Goal: Transaction & Acquisition: Purchase product/service

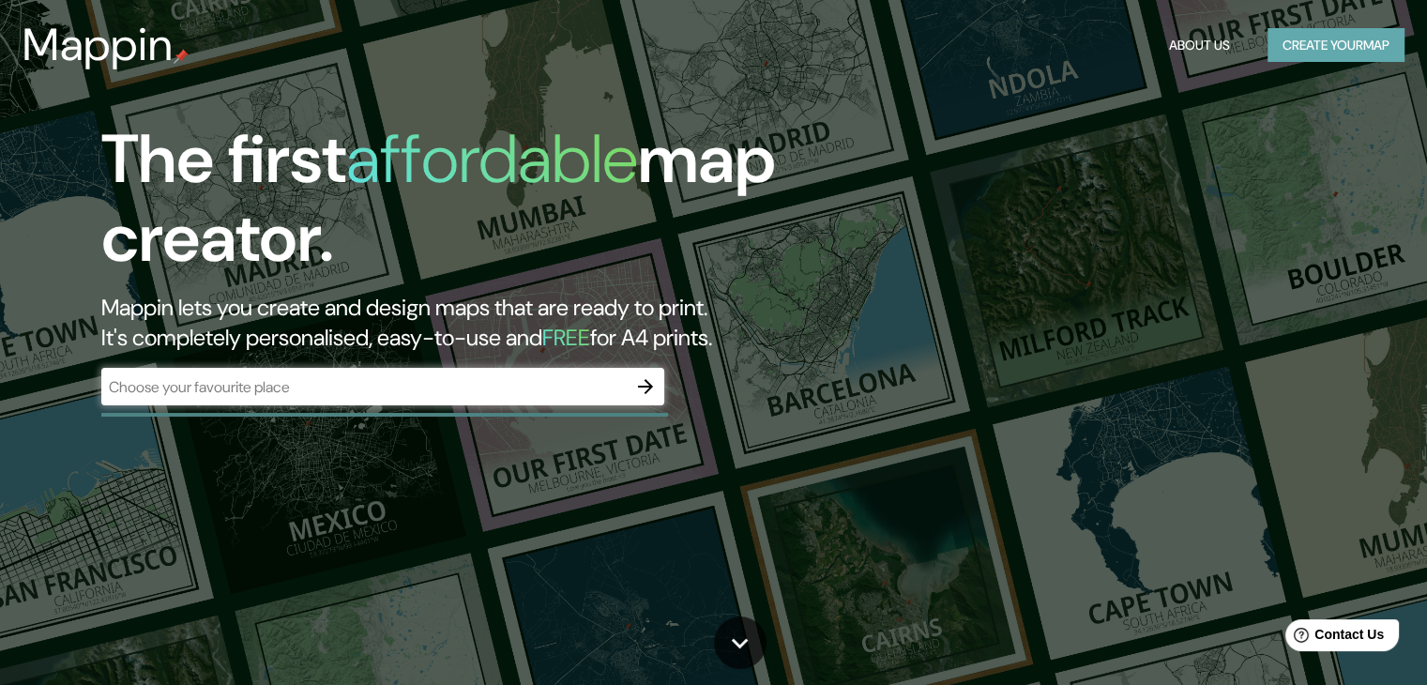
click at [1286, 48] on button "Create your map" at bounding box center [1335, 45] width 137 height 35
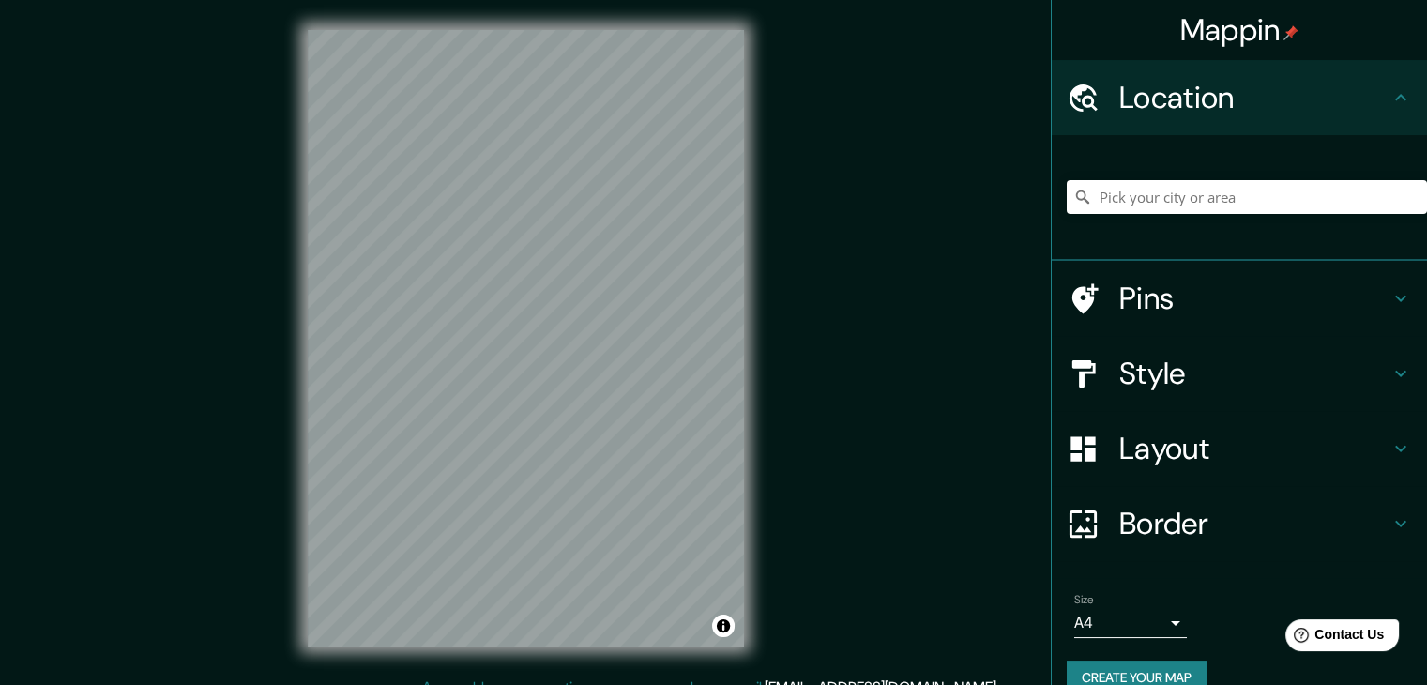
click at [1211, 372] on h4 "Style" at bounding box center [1254, 374] width 270 height 38
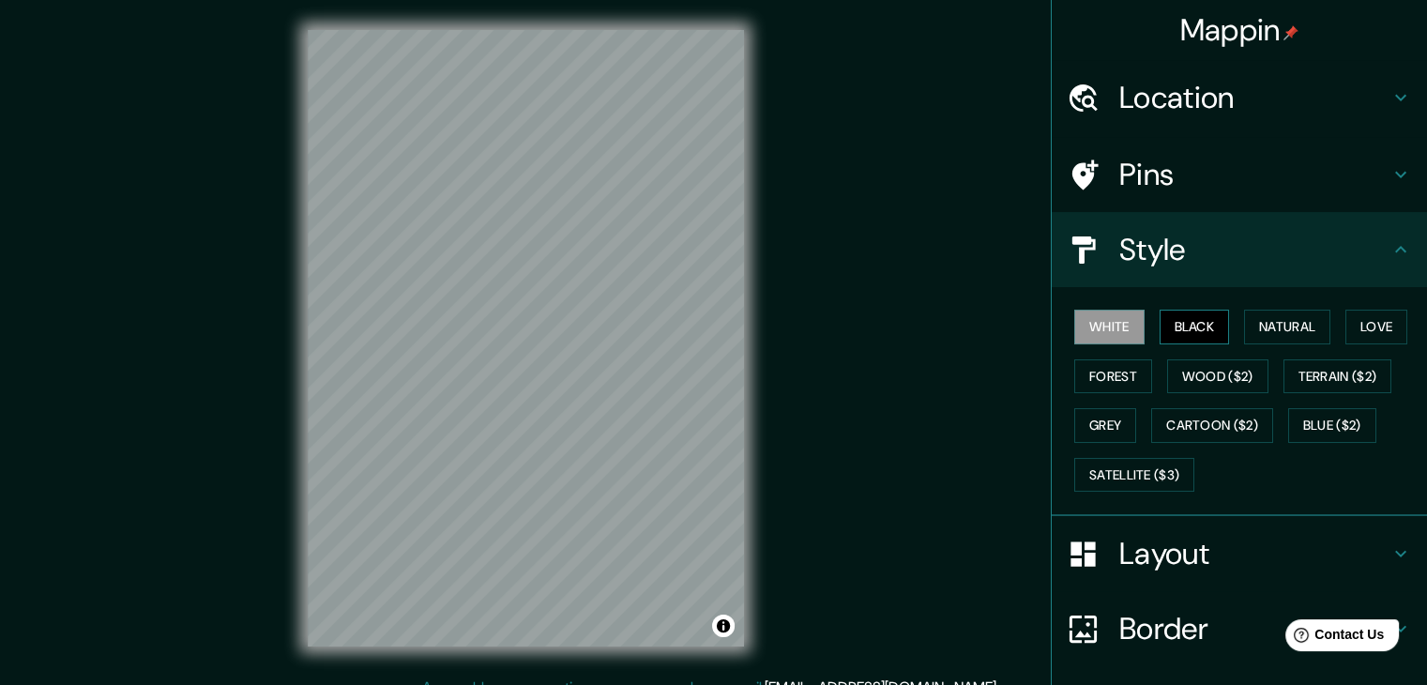
click at [1182, 319] on button "Black" at bounding box center [1195, 327] width 70 height 35
click at [1253, 322] on button "Natural" at bounding box center [1287, 327] width 86 height 35
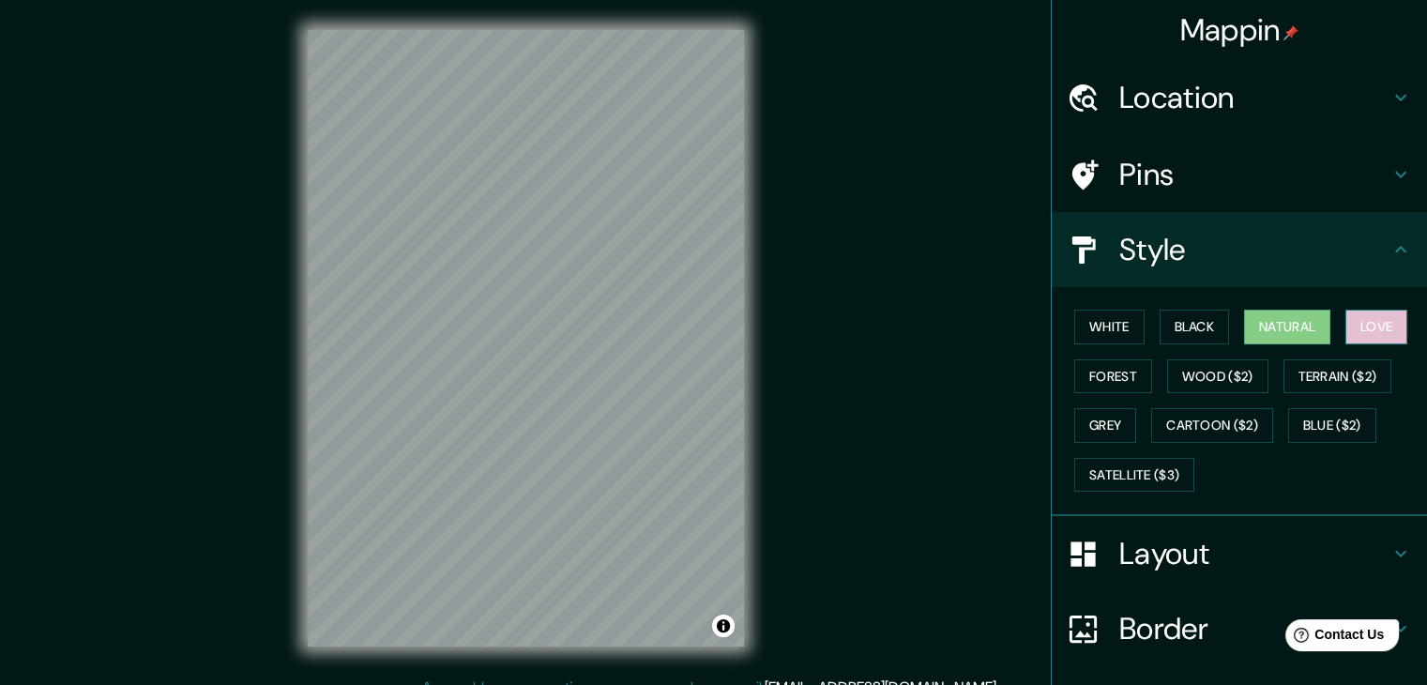
click at [1359, 321] on button "Love" at bounding box center [1376, 327] width 62 height 35
click at [1109, 379] on button "Forest" at bounding box center [1113, 376] width 78 height 35
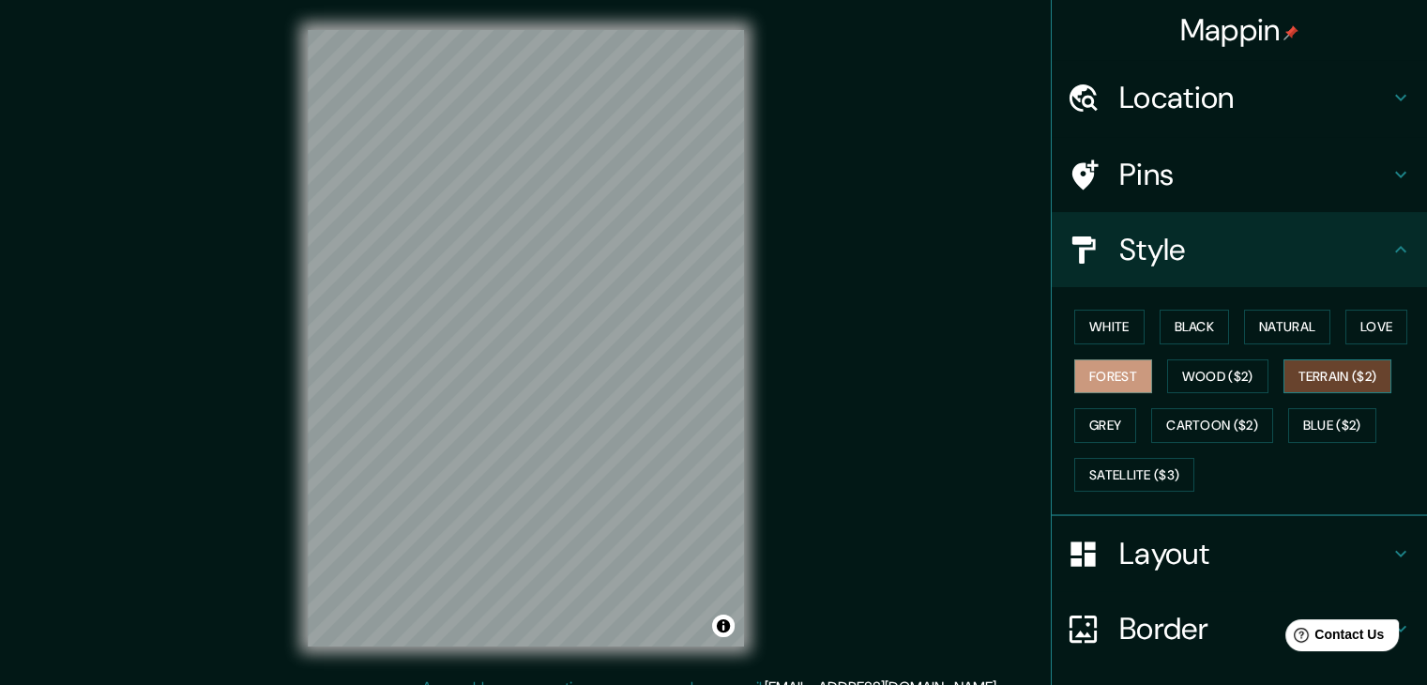
click at [1332, 365] on button "Terrain ($2)" at bounding box center [1337, 376] width 109 height 35
click at [1099, 421] on button "Grey" at bounding box center [1105, 425] width 62 height 35
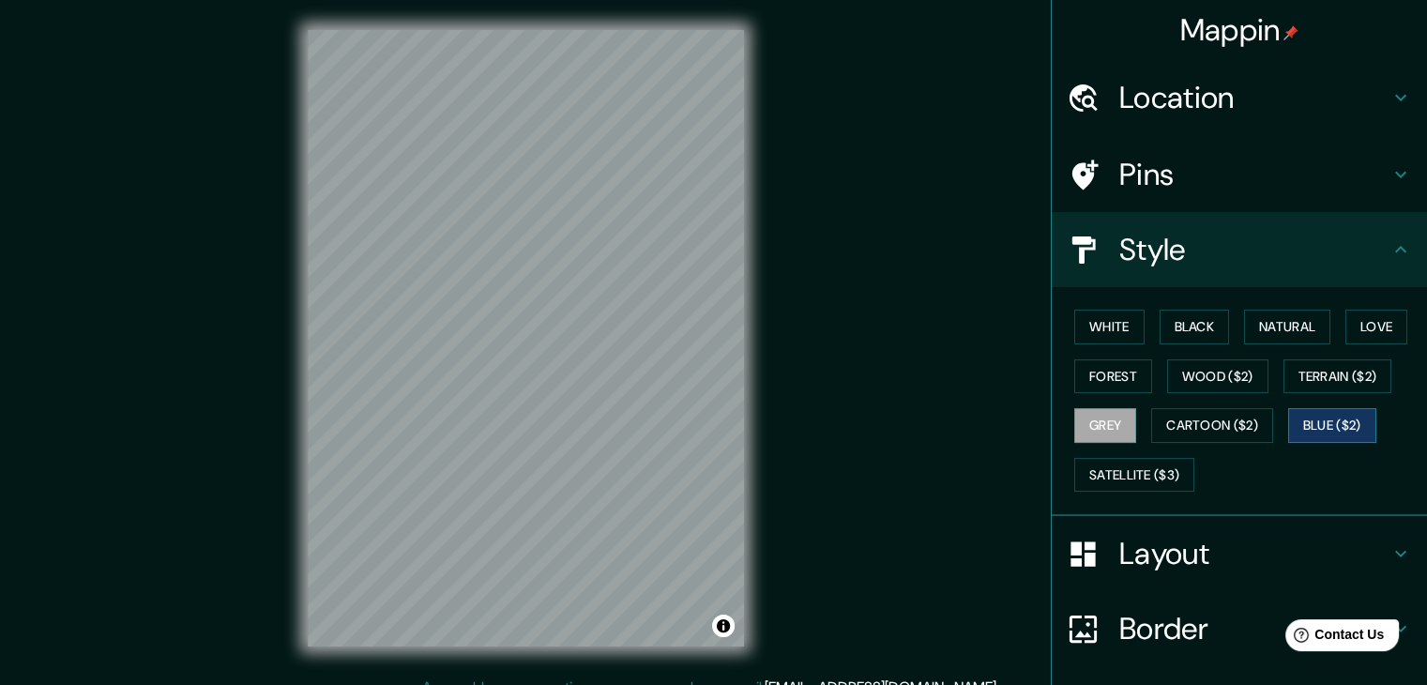
click at [1336, 408] on button "Blue ($2)" at bounding box center [1332, 425] width 88 height 35
click at [1146, 462] on button "Satellite ($3)" at bounding box center [1134, 475] width 120 height 35
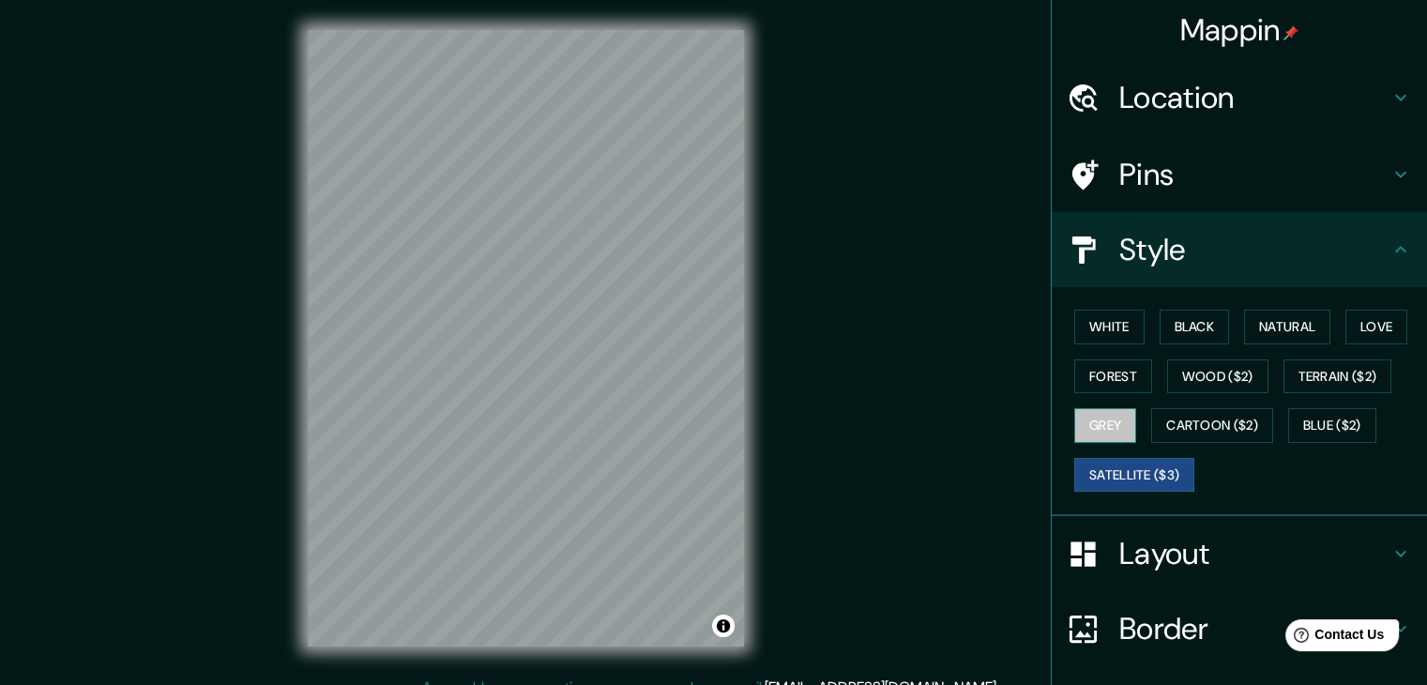
click at [1102, 417] on button "Grey" at bounding box center [1105, 425] width 62 height 35
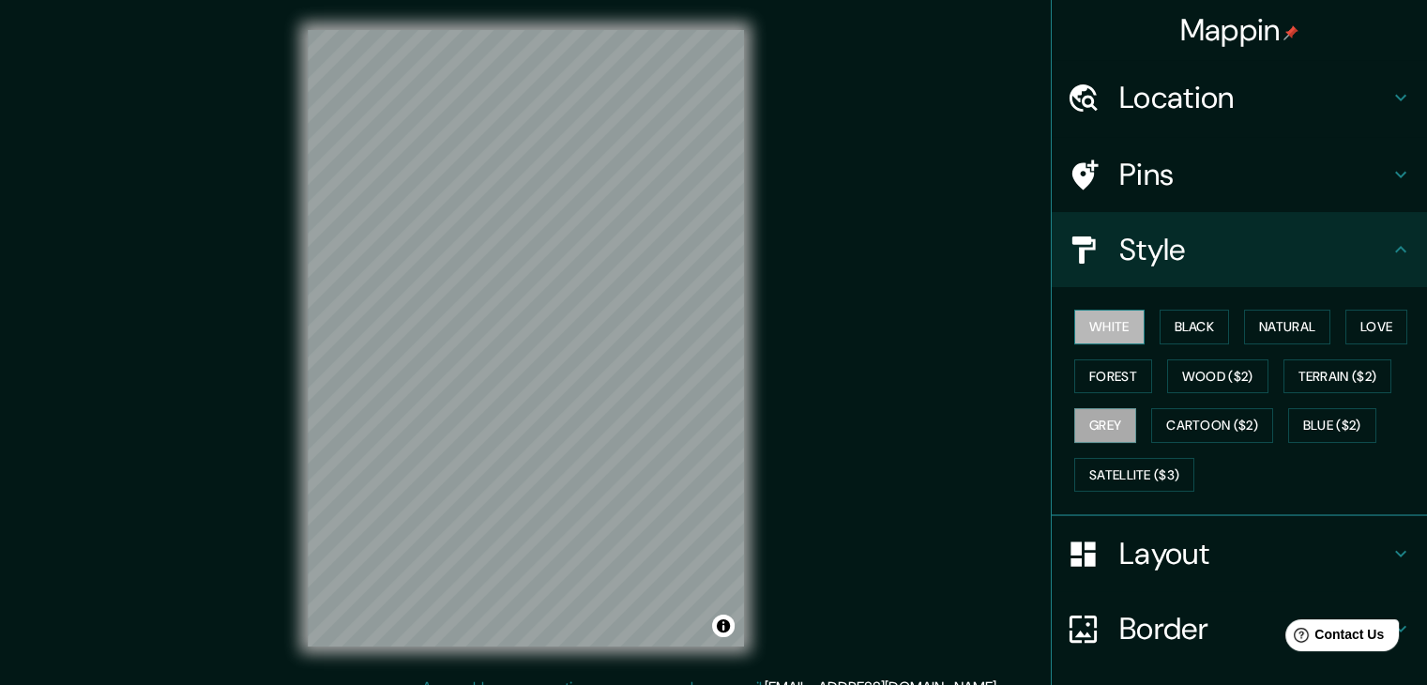
click at [1116, 326] on button "White" at bounding box center [1109, 327] width 70 height 35
click at [1112, 424] on button "Grey" at bounding box center [1105, 425] width 62 height 35
click at [1091, 375] on button "Forest" at bounding box center [1113, 376] width 78 height 35
click at [1097, 408] on button "Grey" at bounding box center [1105, 425] width 62 height 35
drag, startPoint x: 1370, startPoint y: 329, endPoint x: 1356, endPoint y: 331, distance: 14.2
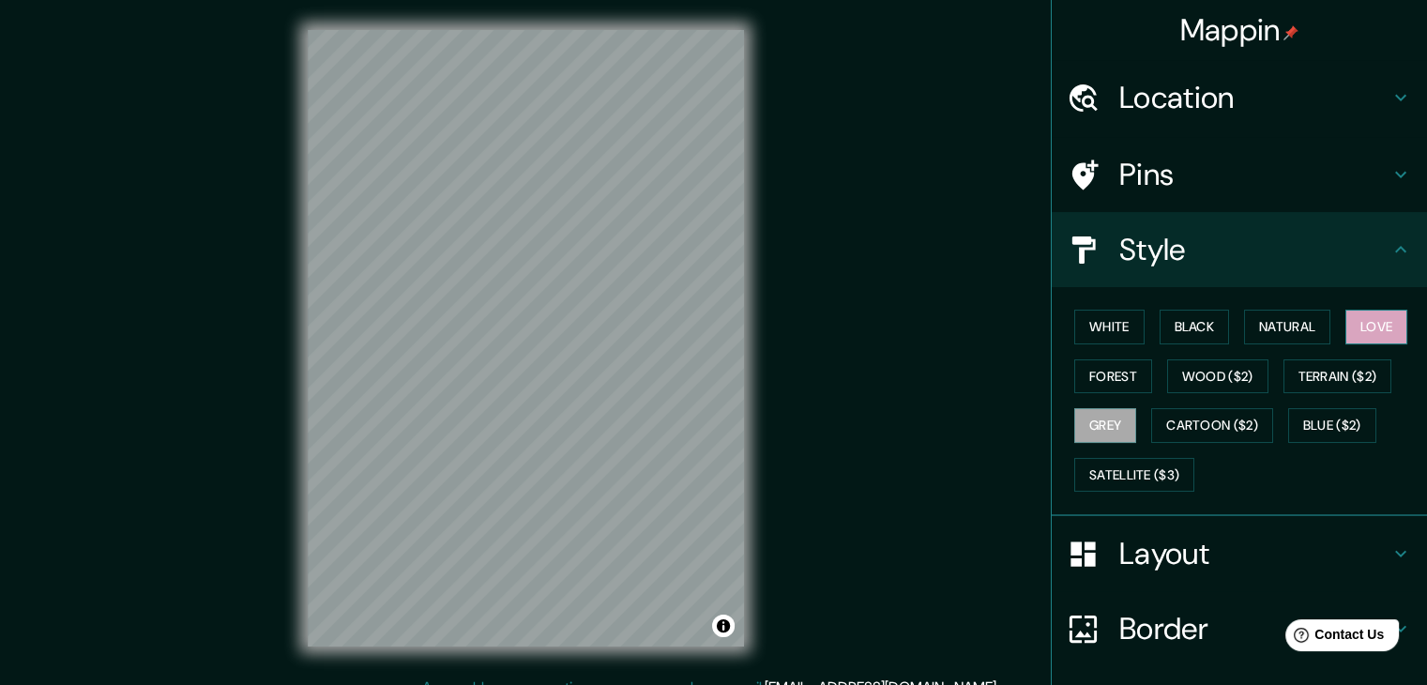
click at [1366, 329] on button "Love" at bounding box center [1376, 327] width 62 height 35
click at [1287, 335] on button "Natural" at bounding box center [1287, 327] width 86 height 35
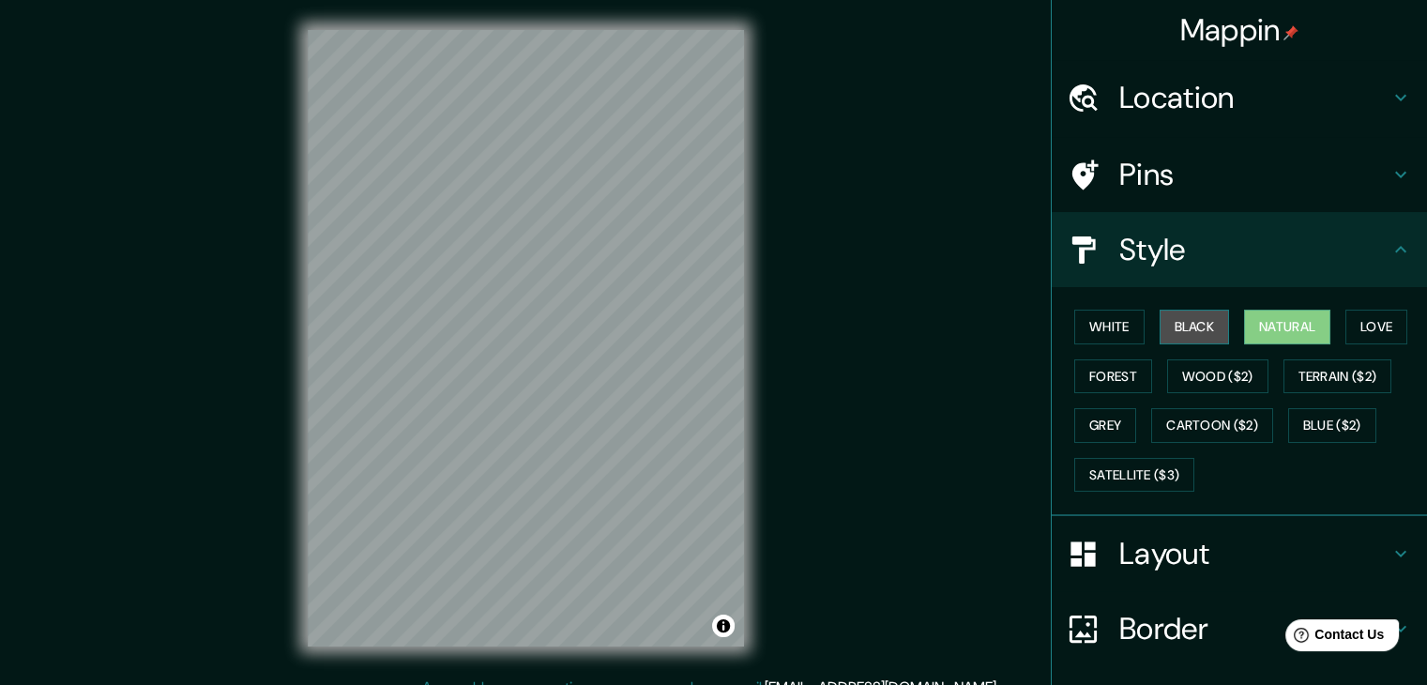
drag, startPoint x: 1214, startPoint y: 328, endPoint x: 1204, endPoint y: 328, distance: 10.3
click at [1204, 328] on button "Black" at bounding box center [1195, 327] width 70 height 35
click at [1266, 320] on button "Natural" at bounding box center [1287, 327] width 86 height 35
click at [1117, 328] on button "White" at bounding box center [1109, 327] width 70 height 35
click at [1180, 330] on button "Black" at bounding box center [1195, 327] width 70 height 35
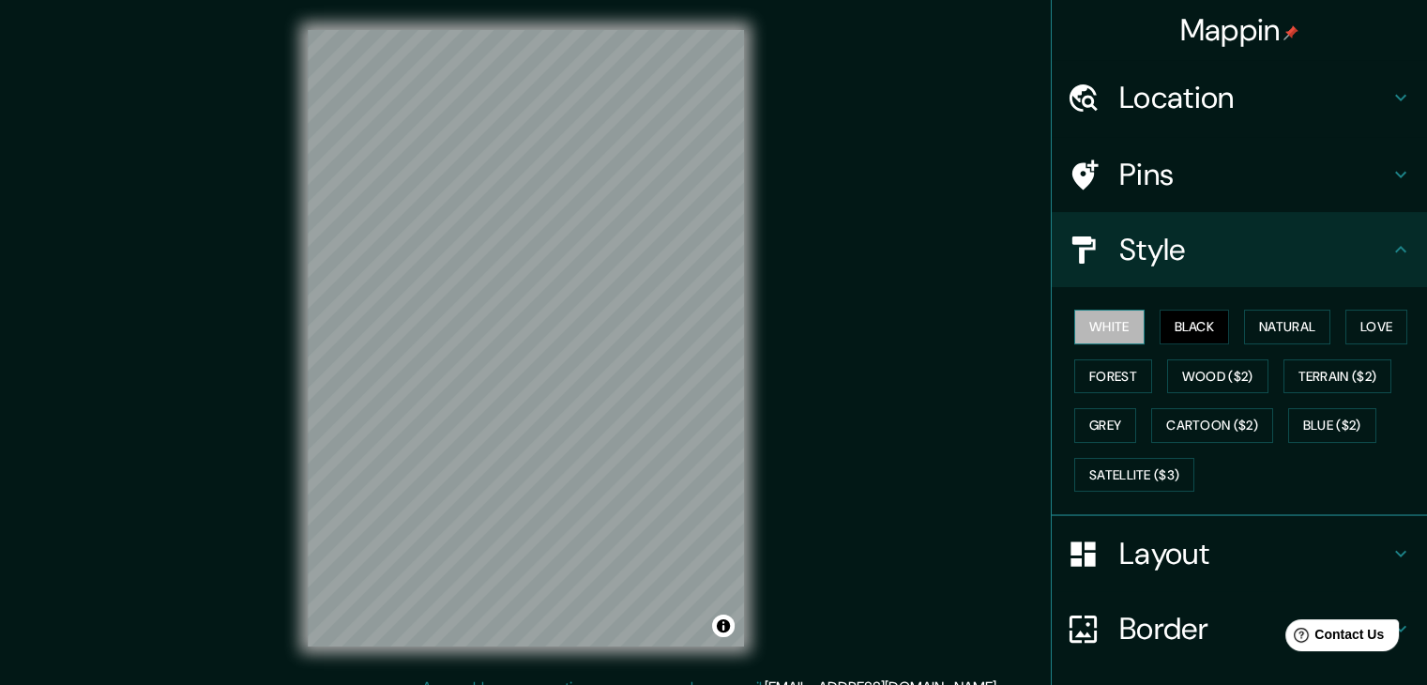
click at [1126, 324] on button "White" at bounding box center [1109, 327] width 70 height 35
click at [1109, 385] on button "Forest" at bounding box center [1113, 376] width 78 height 35
click at [1095, 425] on button "Grey" at bounding box center [1105, 425] width 62 height 35
click at [1199, 326] on button "Black" at bounding box center [1195, 327] width 70 height 35
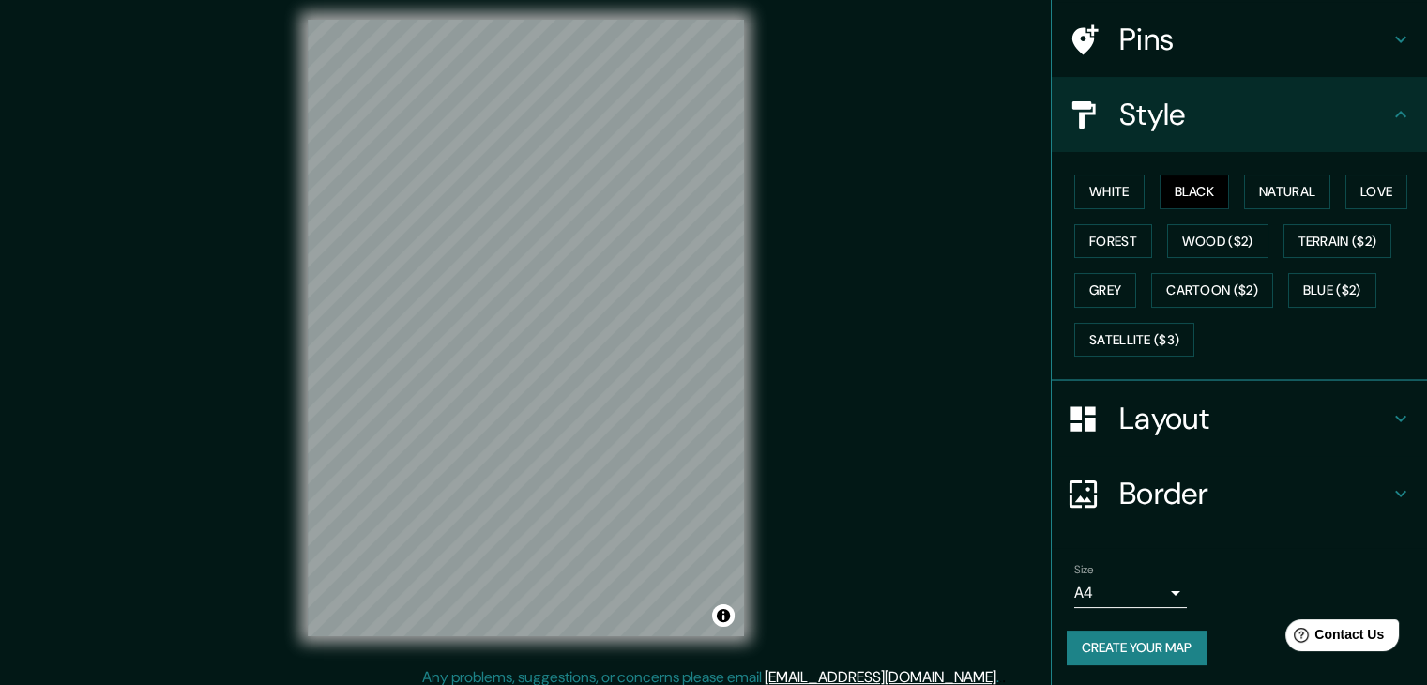
scroll to position [22, 0]
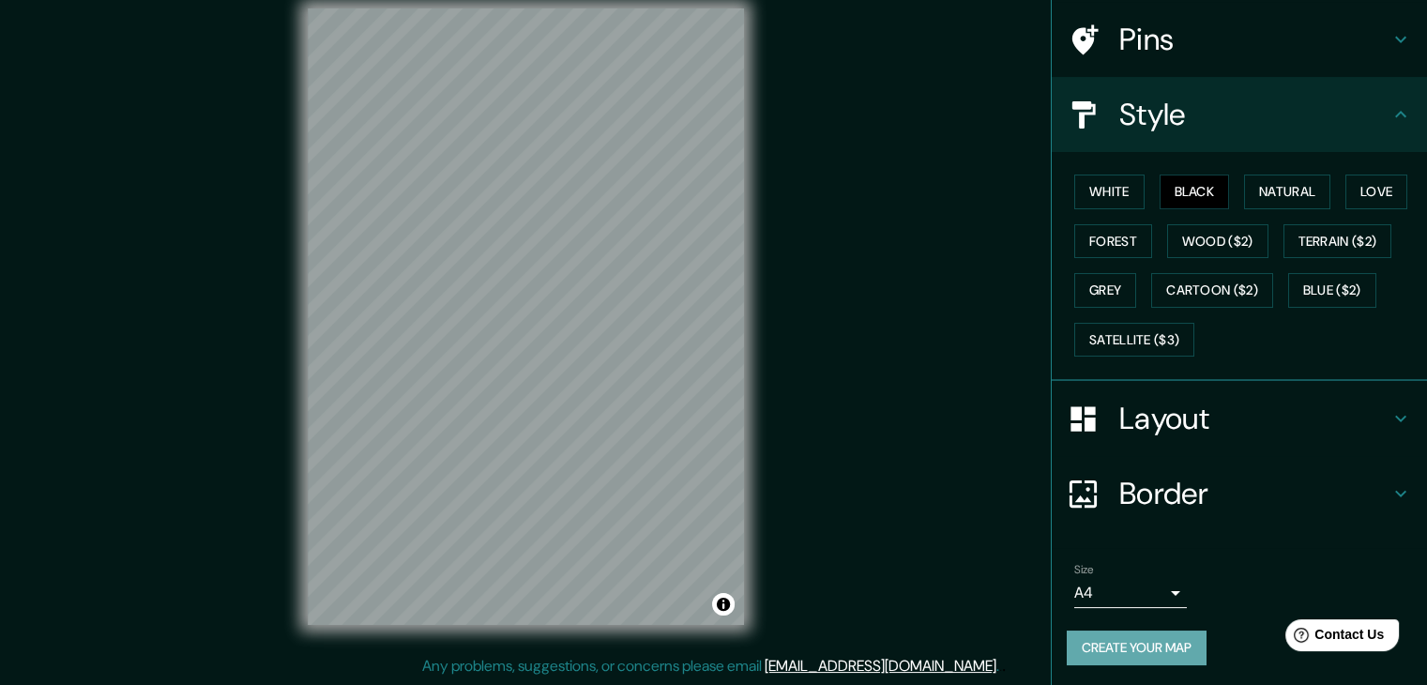
click at [1097, 644] on button "Create your map" at bounding box center [1137, 647] width 140 height 35
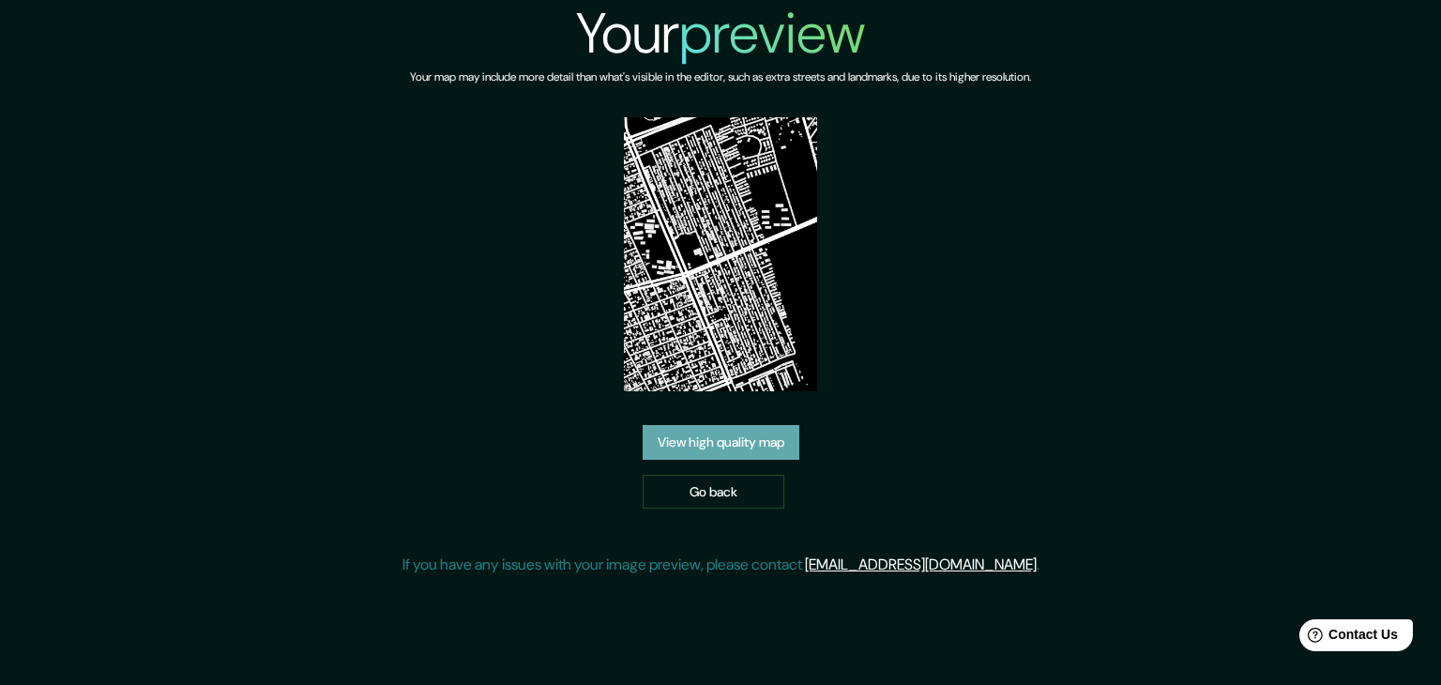
click at [720, 444] on link "View high quality map" at bounding box center [721, 442] width 157 height 35
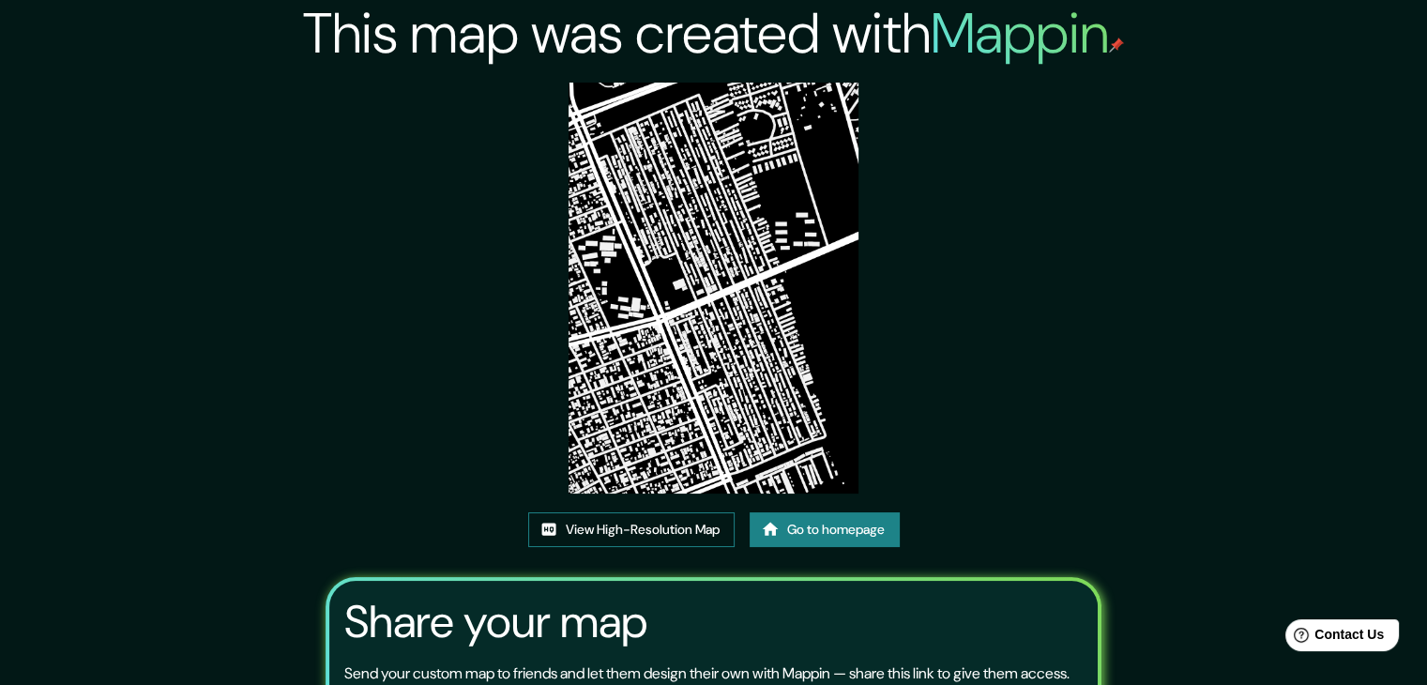
click at [648, 526] on link "View High-Resolution Map" at bounding box center [631, 529] width 206 height 35
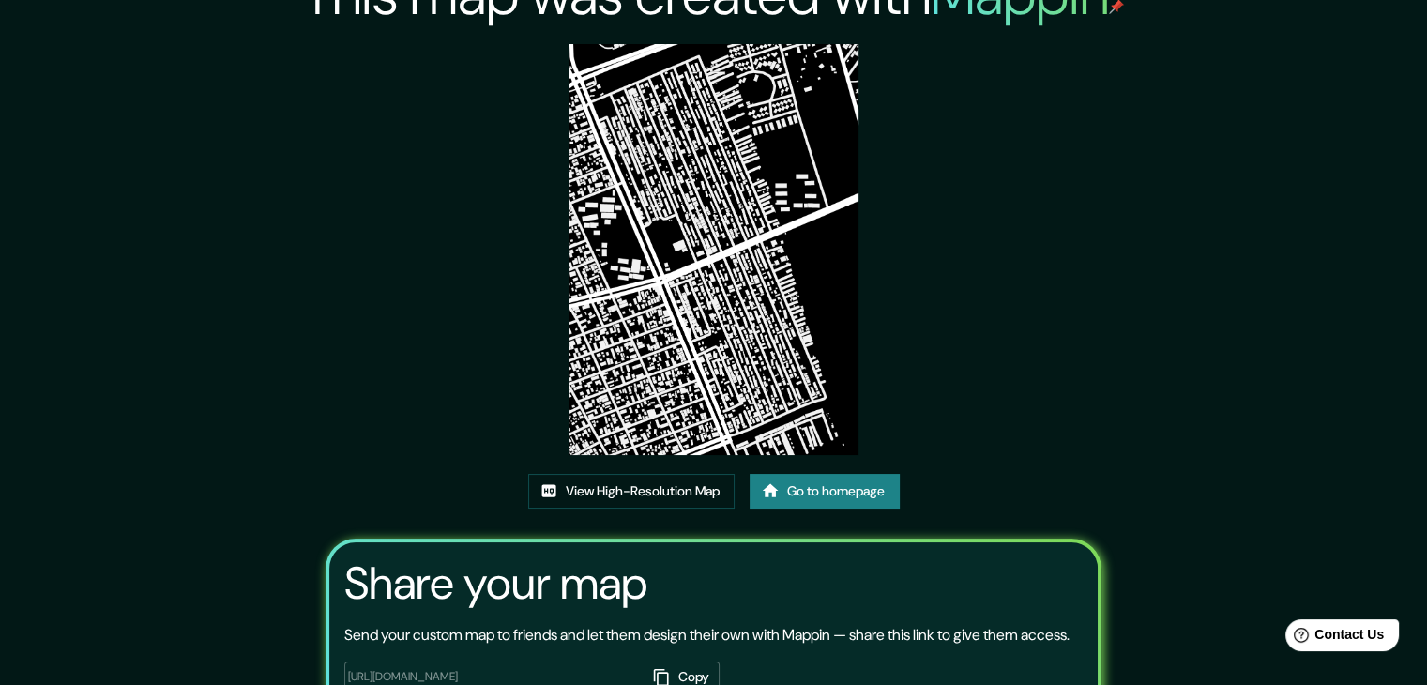
scroll to position [188, 0]
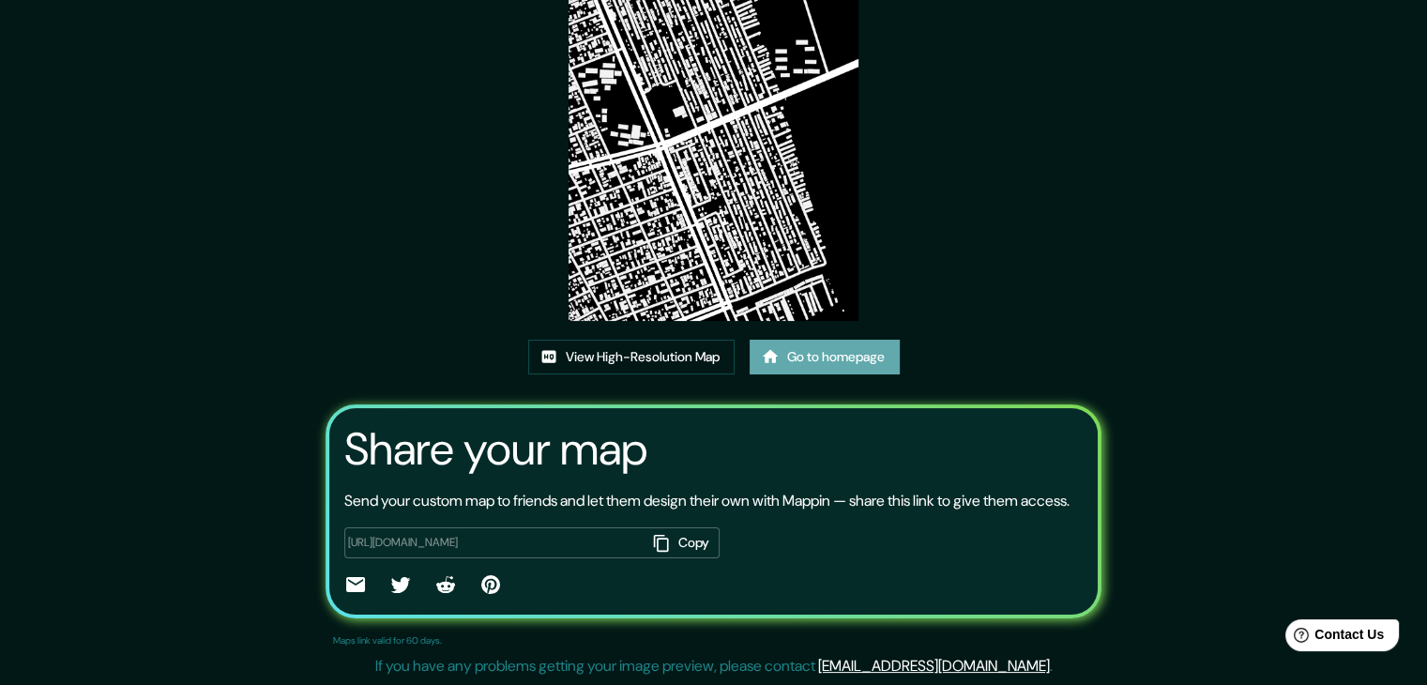
click at [826, 340] on link "Go to homepage" at bounding box center [825, 357] width 150 height 35
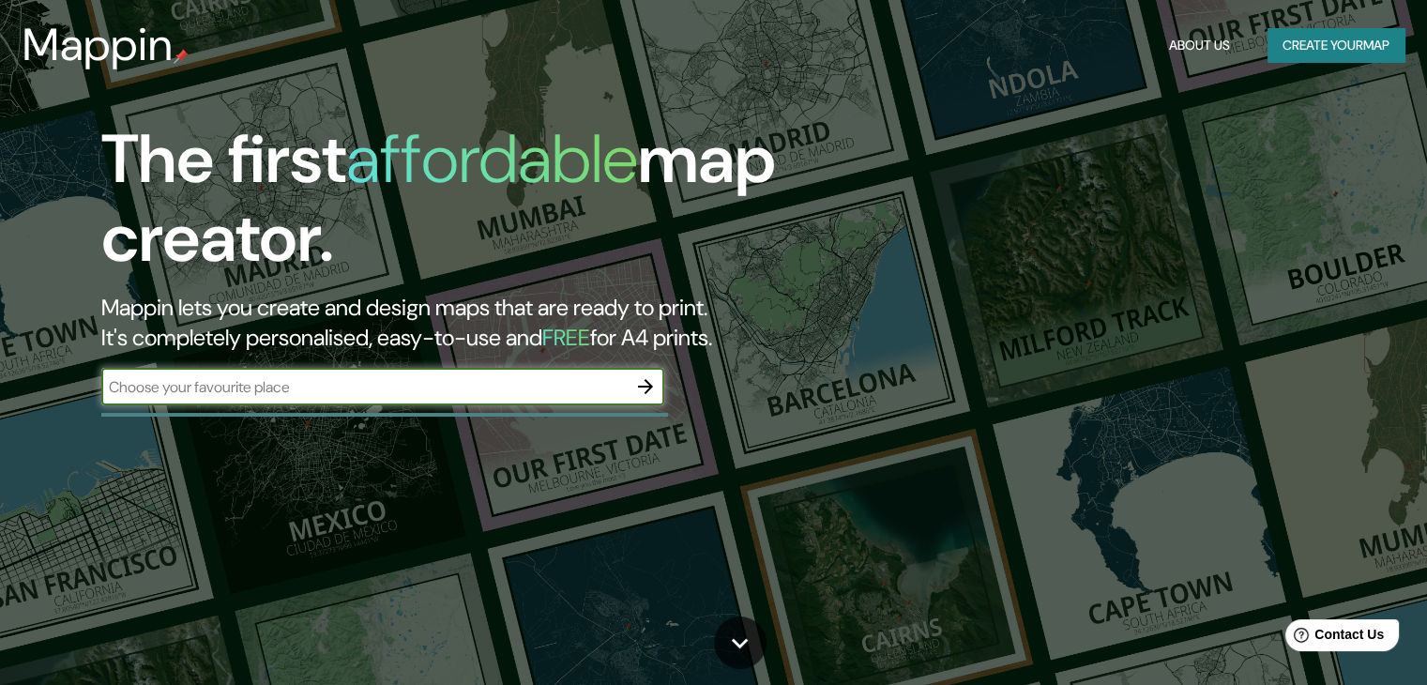
click at [1280, 49] on button "Create your map" at bounding box center [1335, 45] width 137 height 35
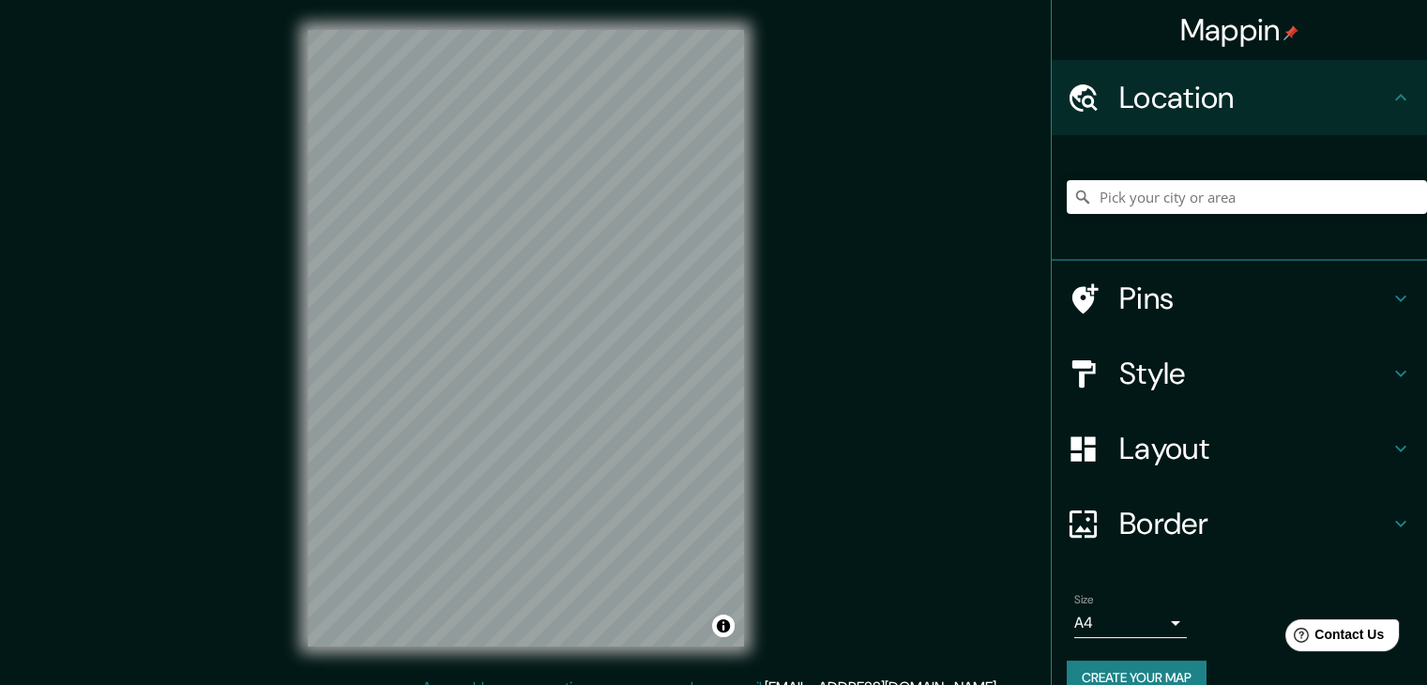
click at [1268, 287] on h4 "Pins" at bounding box center [1254, 299] width 270 height 38
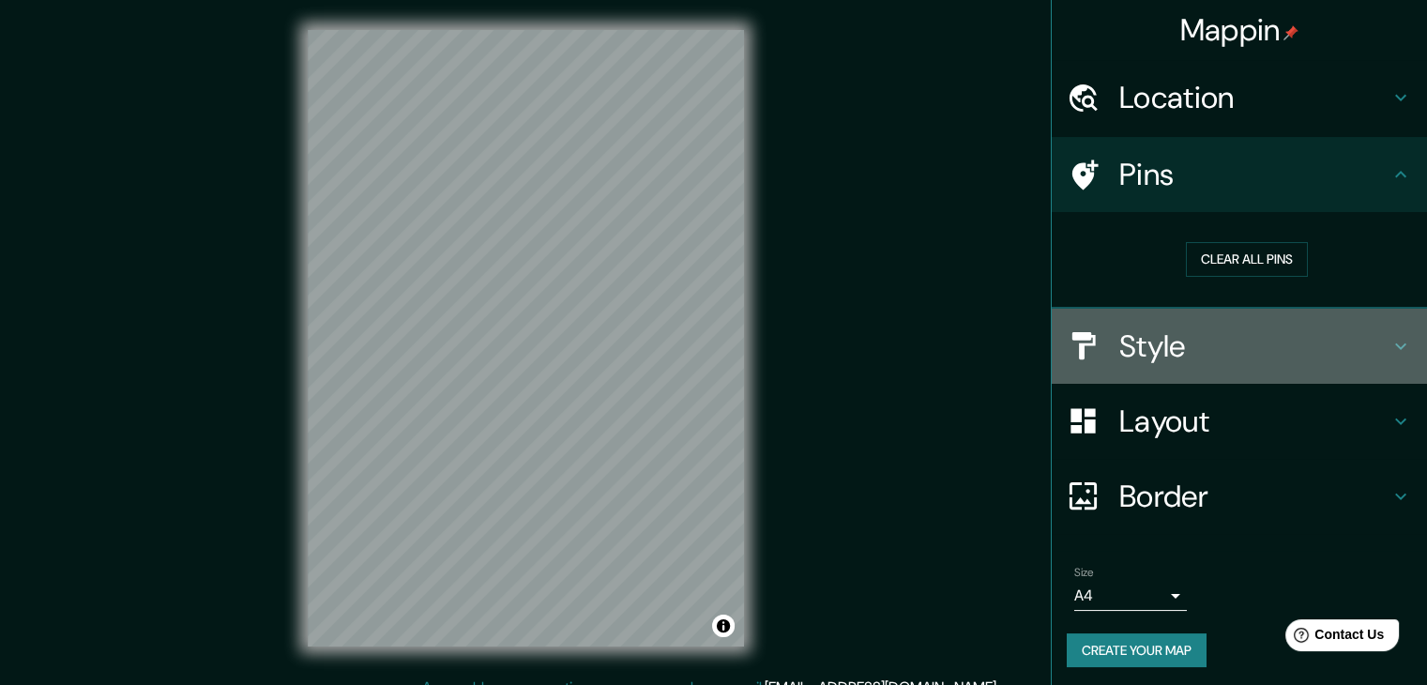
click at [1256, 352] on h4 "Style" at bounding box center [1254, 346] width 270 height 38
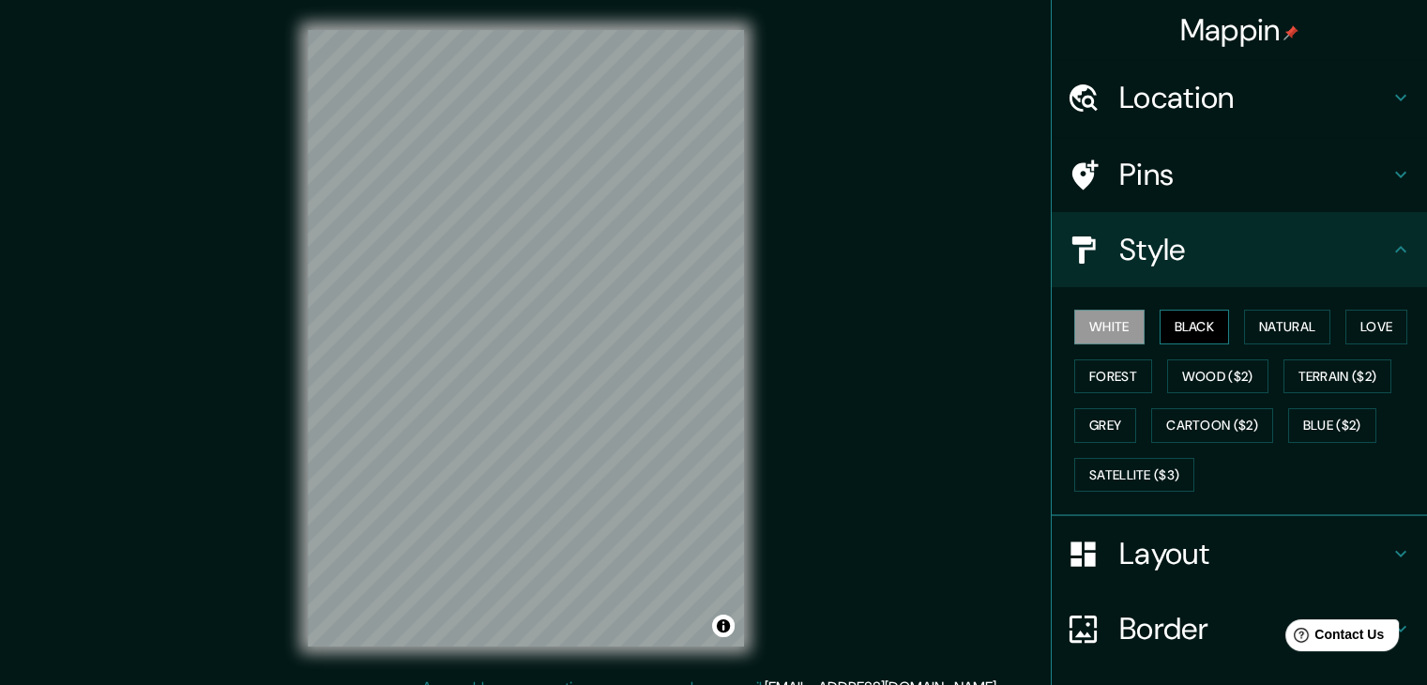
click at [1206, 322] on button "Black" at bounding box center [1195, 327] width 70 height 35
click at [1258, 337] on button "Natural" at bounding box center [1287, 327] width 86 height 35
click at [1201, 334] on button "Black" at bounding box center [1195, 327] width 70 height 35
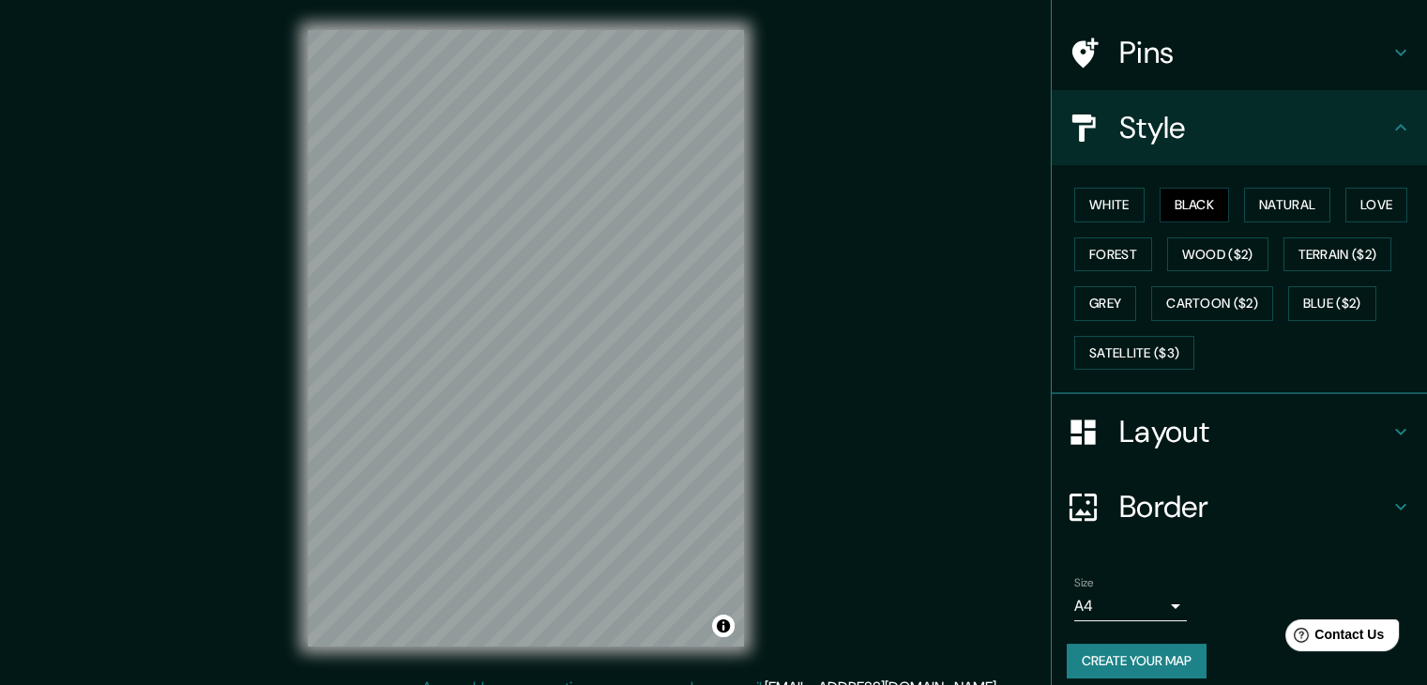
scroll to position [135, 0]
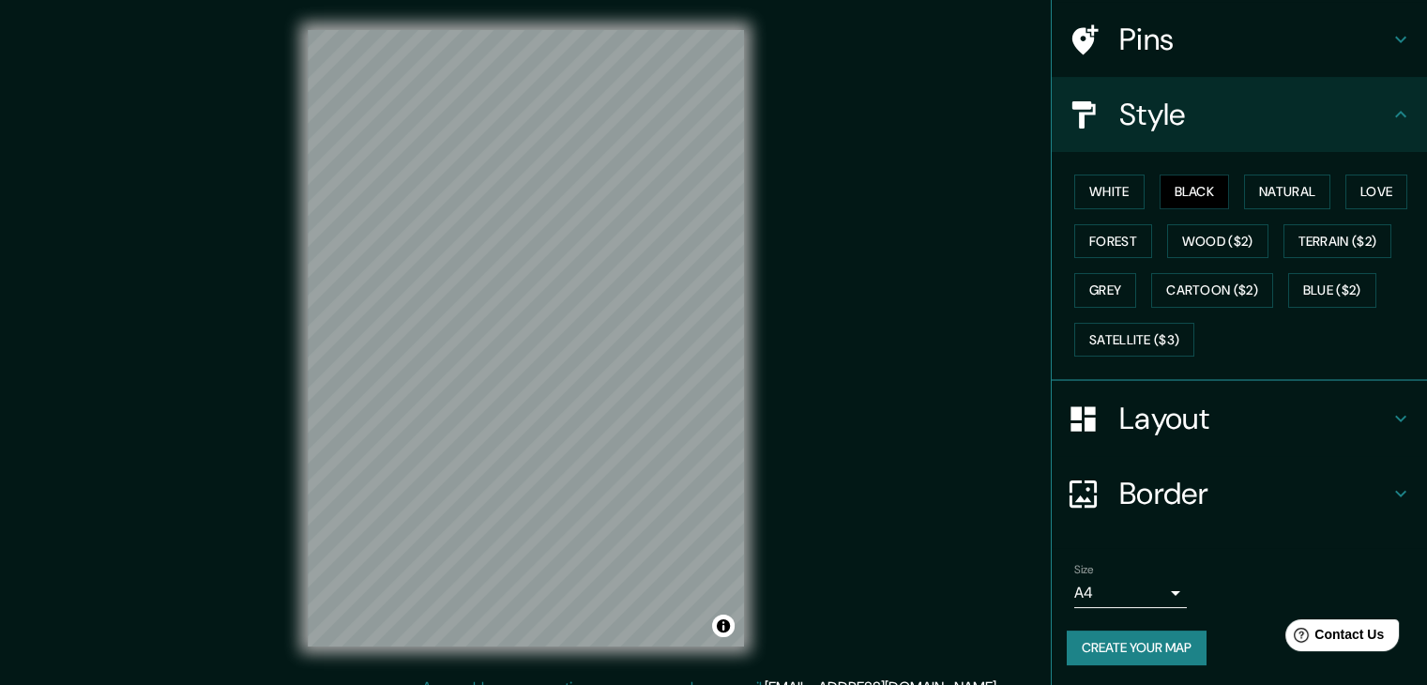
click at [1119, 650] on button "Create your map" at bounding box center [1137, 647] width 140 height 35
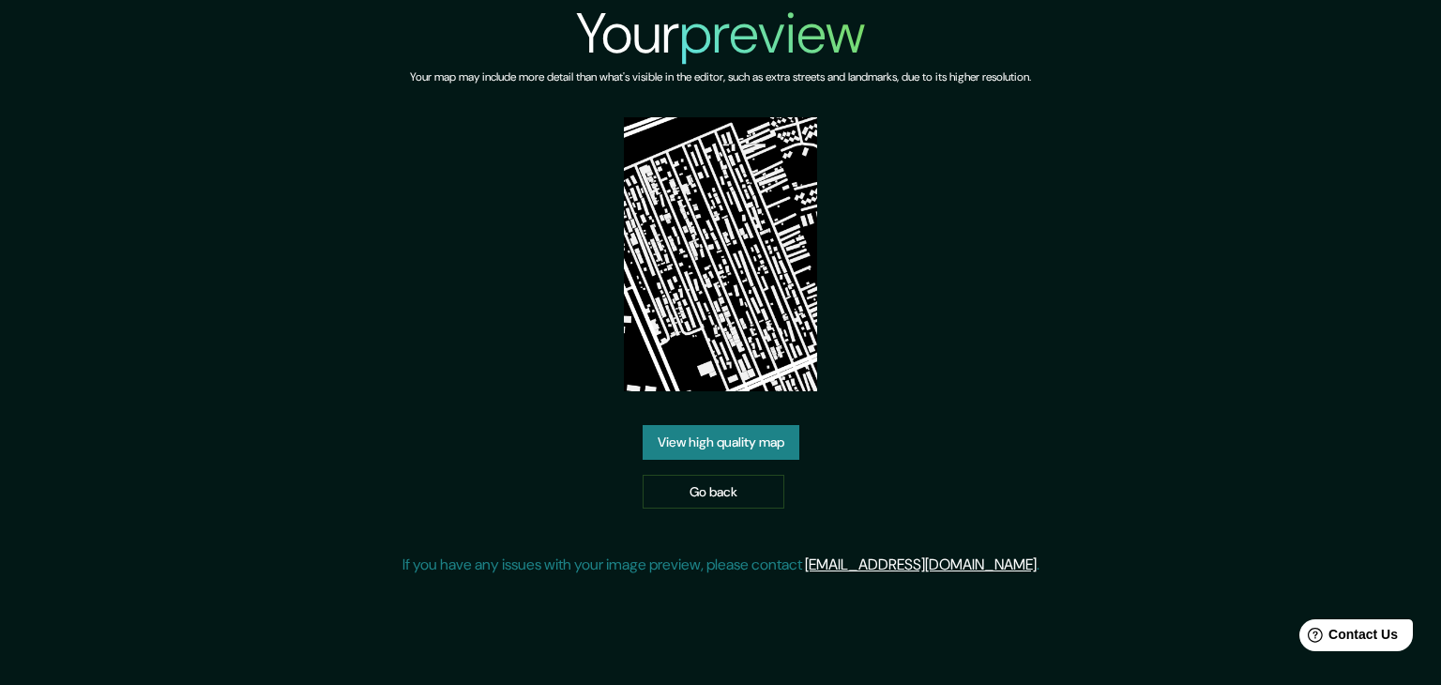
click at [757, 436] on link "View high quality map" at bounding box center [721, 442] width 157 height 35
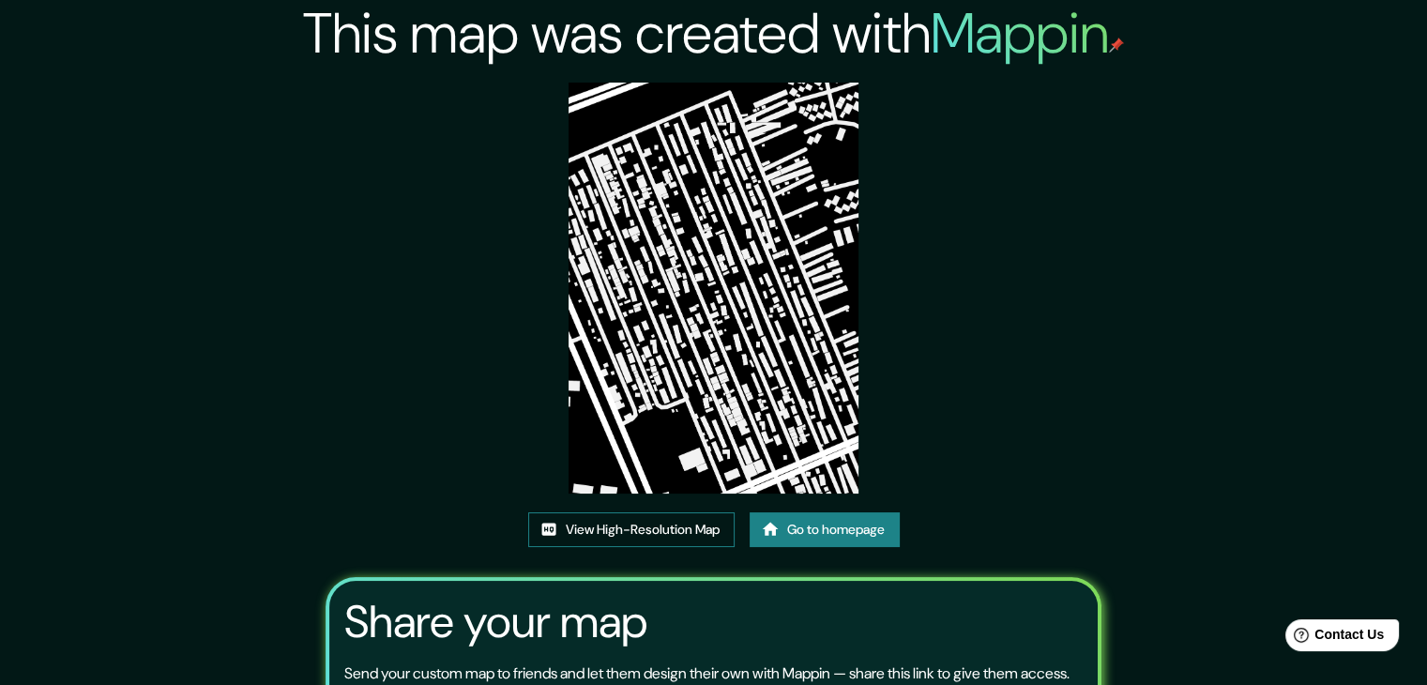
click at [690, 538] on link "View High-Resolution Map" at bounding box center [631, 529] width 206 height 35
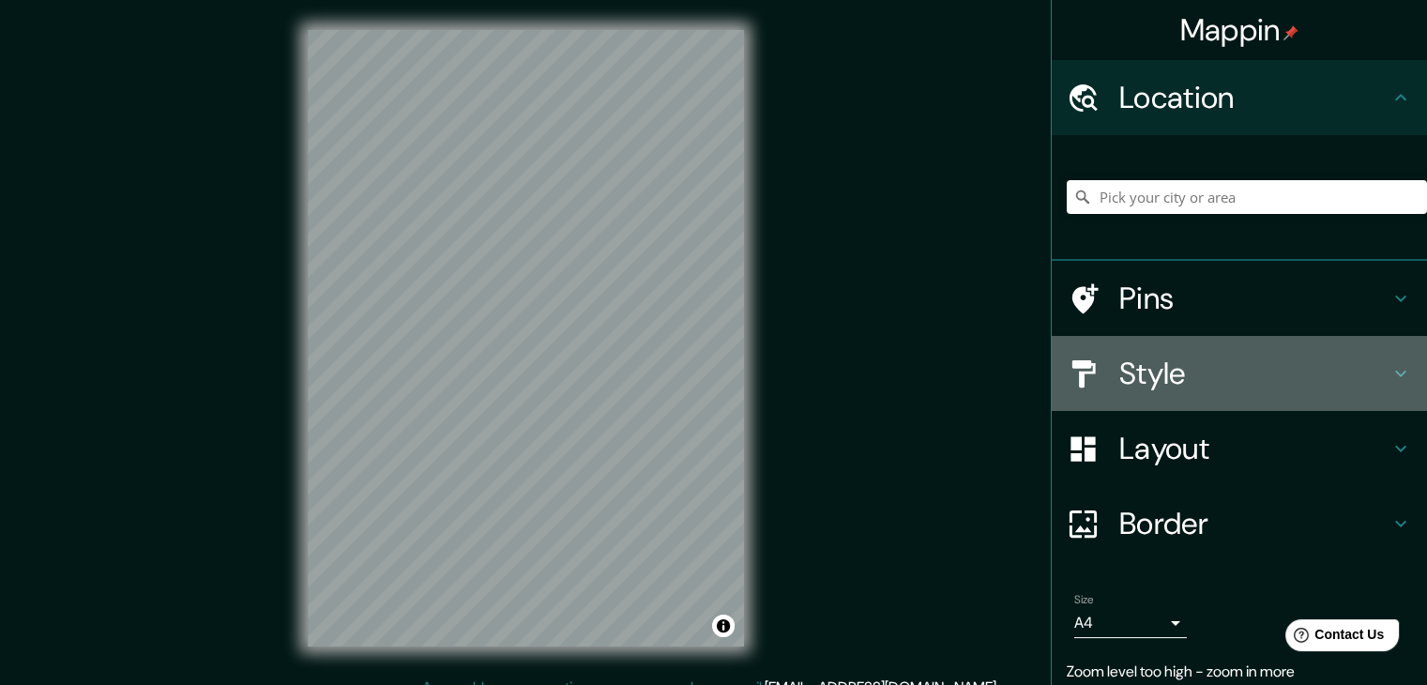
click at [1302, 374] on h4 "Style" at bounding box center [1254, 374] width 270 height 38
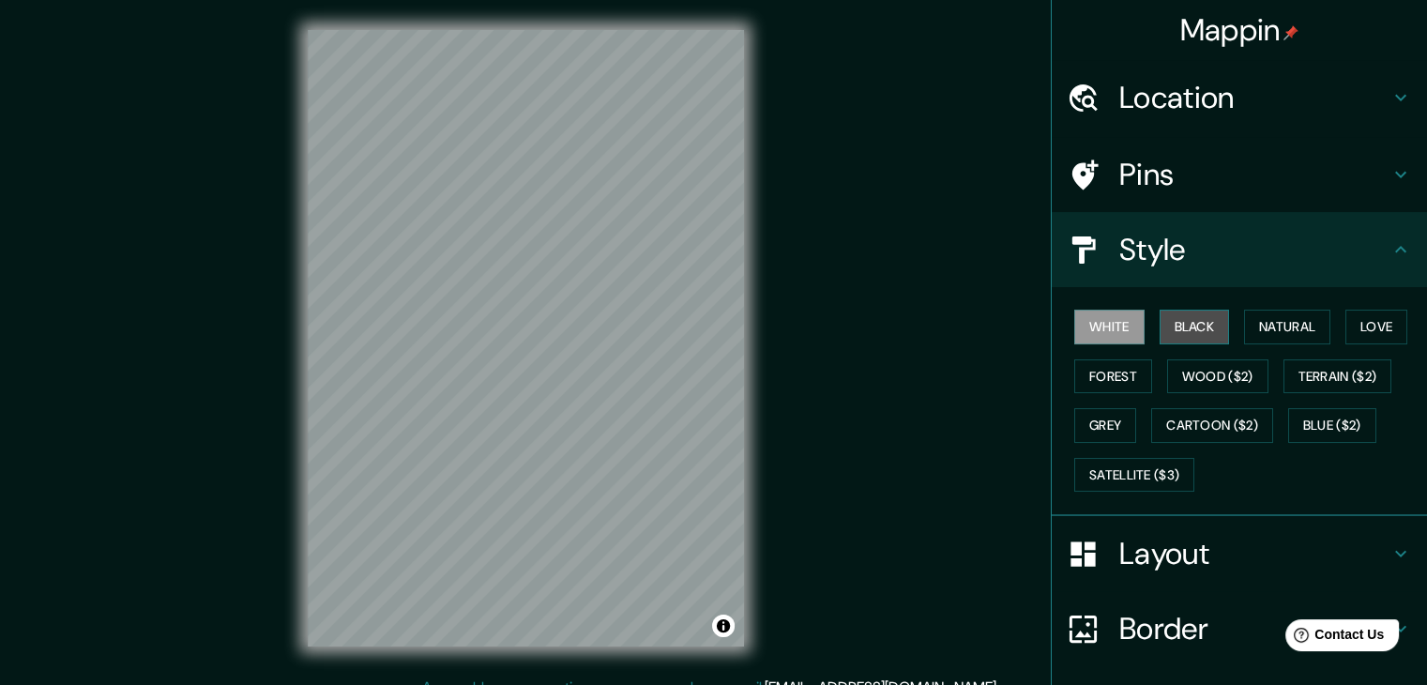
click at [1178, 323] on button "Black" at bounding box center [1195, 327] width 70 height 35
click at [758, 298] on div "© Mapbox © OpenStreetMap Improve this map" at bounding box center [526, 338] width 496 height 676
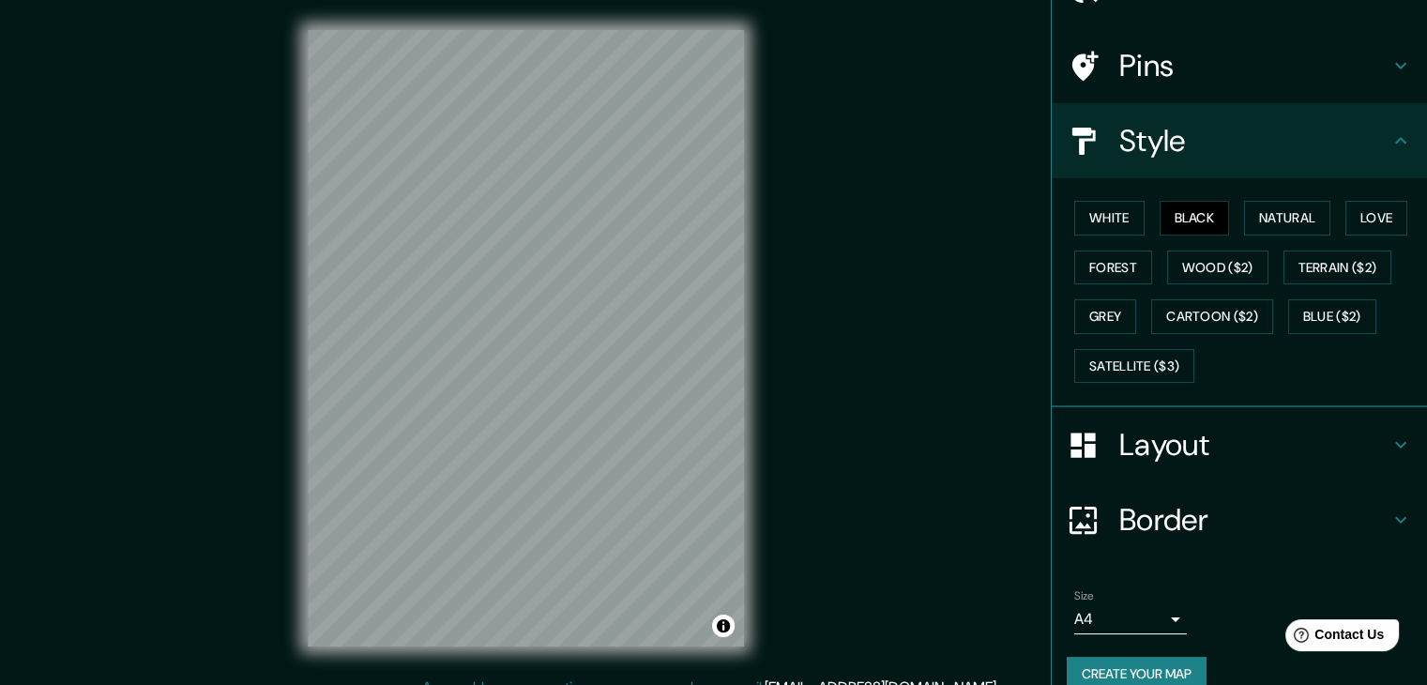
scroll to position [135, 0]
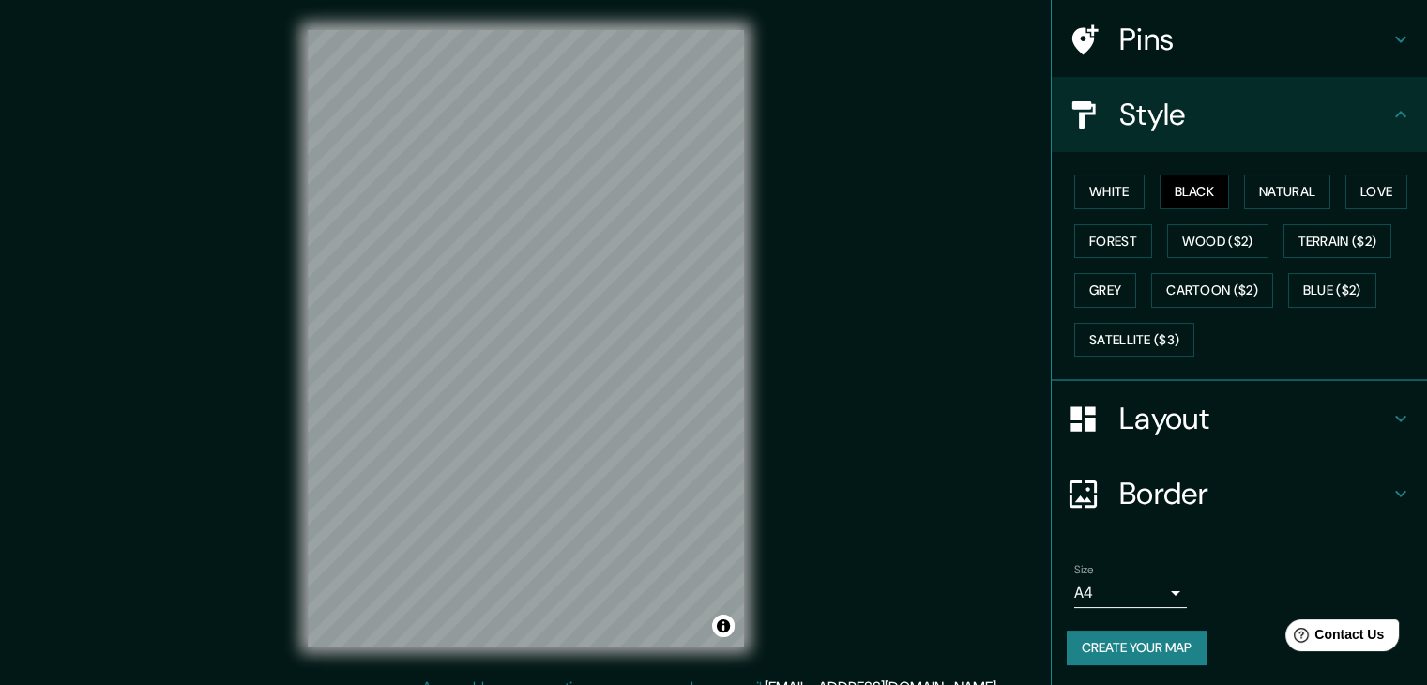
click at [1125, 640] on button "Create your map" at bounding box center [1137, 647] width 140 height 35
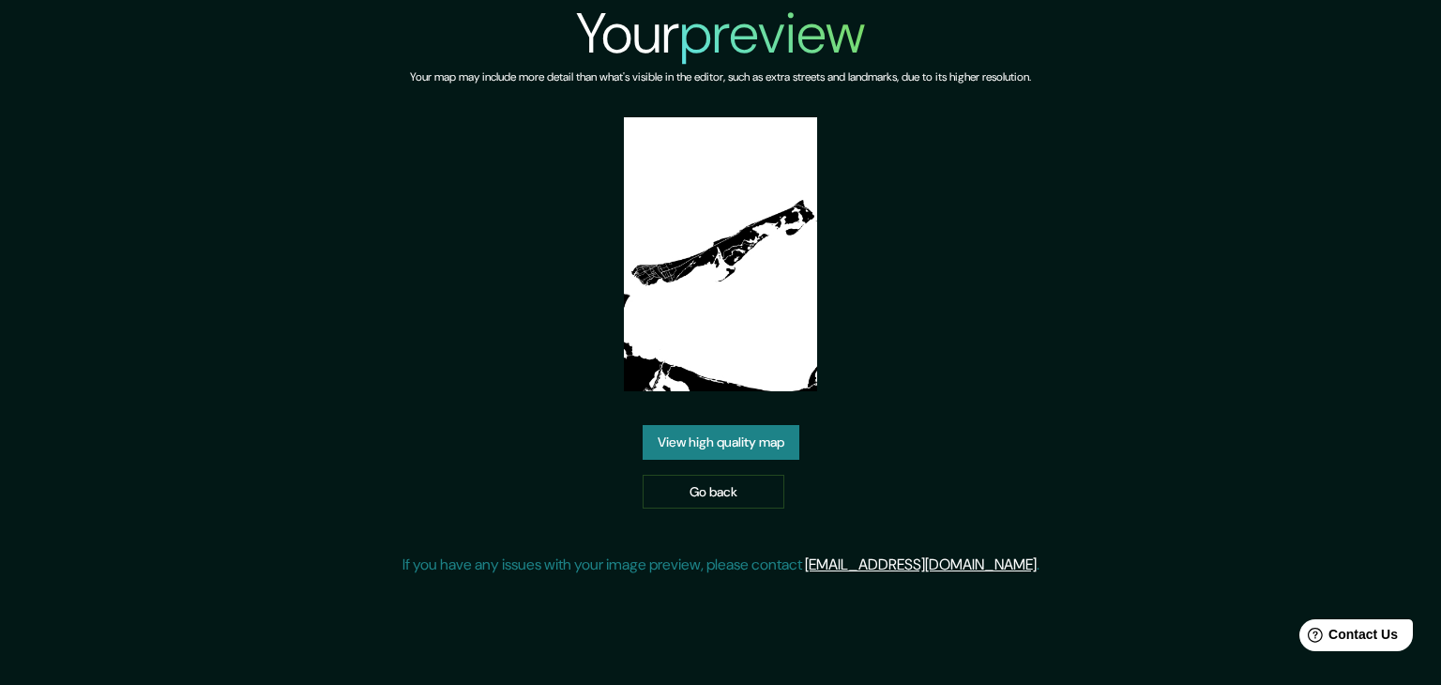
click at [717, 426] on link "View high quality map" at bounding box center [721, 442] width 157 height 35
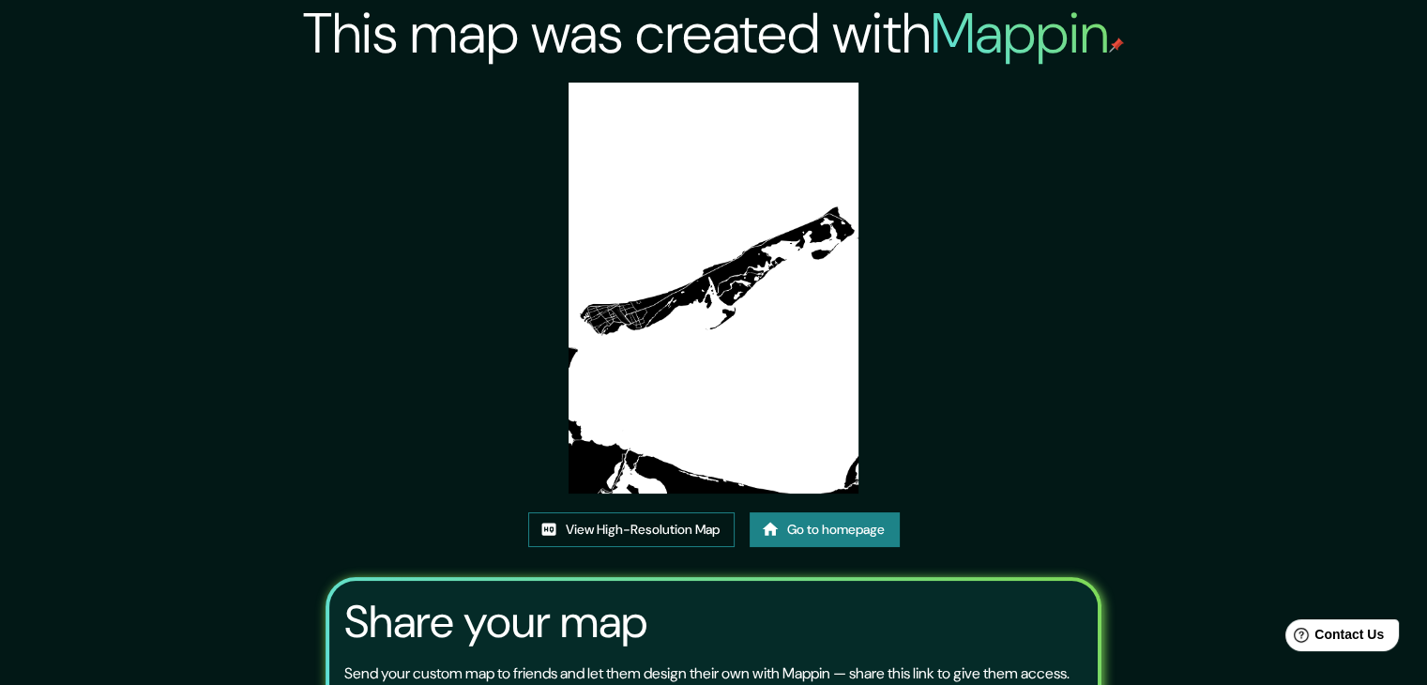
click at [636, 526] on link "View High-Resolution Map" at bounding box center [631, 529] width 206 height 35
